Goal: Task Accomplishment & Management: Complete application form

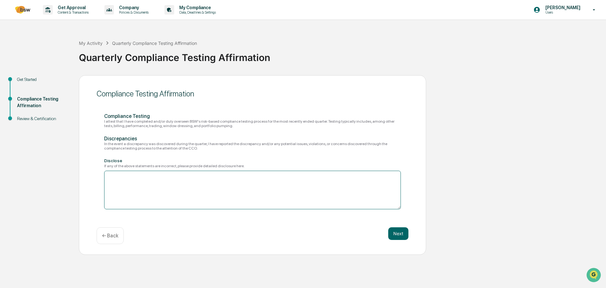
click at [166, 180] on textarea at bounding box center [252, 189] width 297 height 39
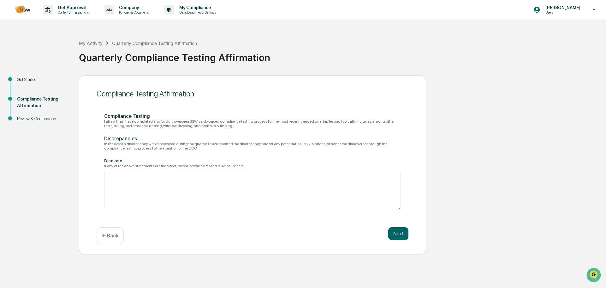
click at [165, 155] on div "Compliance Testing I attest that I have completed and/or duly overseen BSW's ri…" at bounding box center [252, 161] width 297 height 96
click at [395, 236] on button "Next" at bounding box center [398, 233] width 20 height 13
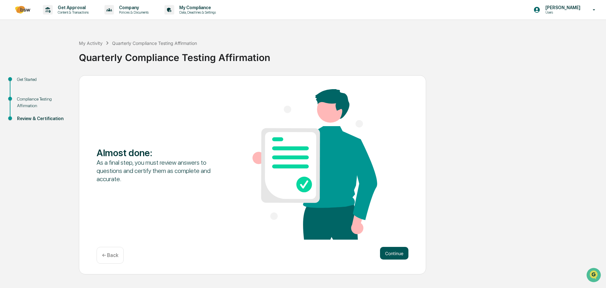
click at [402, 252] on button "Continue" at bounding box center [394, 253] width 28 height 13
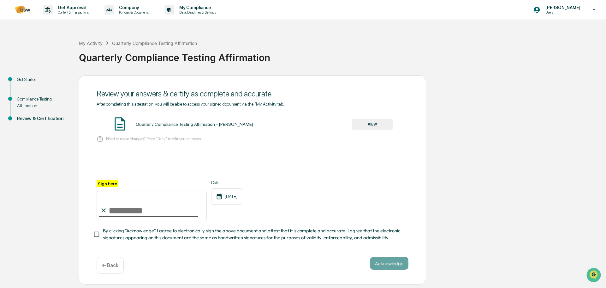
click at [375, 123] on button "VIEW" at bounding box center [372, 124] width 41 height 11
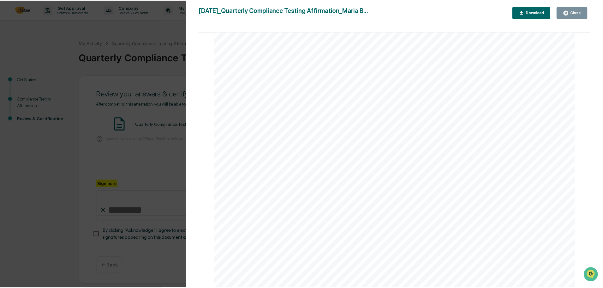
scroll to position [15, 0]
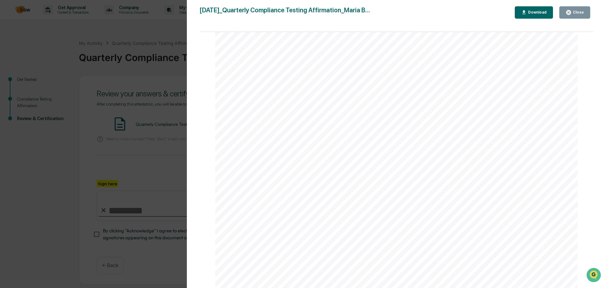
click at [573, 11] on div "Close" at bounding box center [578, 12] width 12 height 4
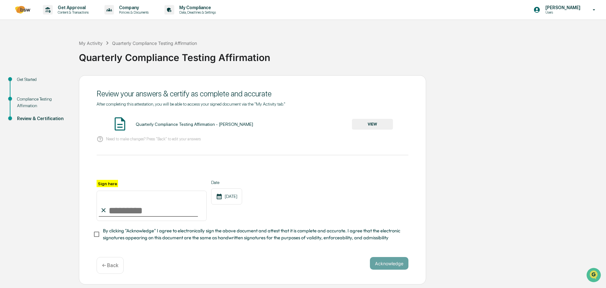
click at [122, 208] on input "Sign here" at bounding box center [152, 205] width 110 height 30
type input "**********"
click at [392, 266] on button "Acknowledge" at bounding box center [389, 263] width 39 height 13
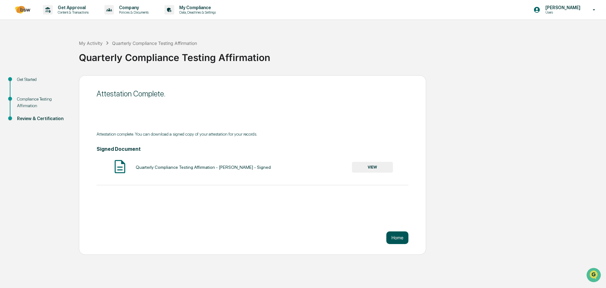
click at [404, 234] on button "Home" at bounding box center [397, 237] width 22 height 13
